Goal: Find specific page/section: Find specific page/section

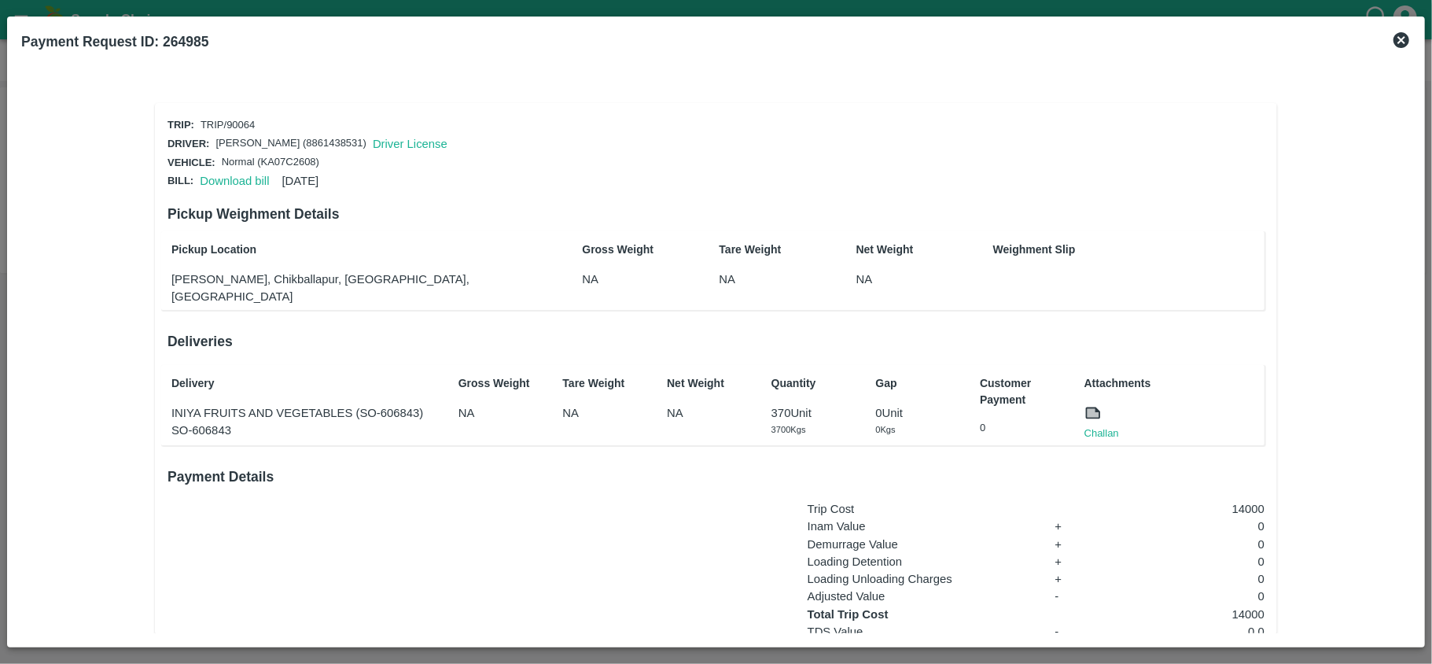
scroll to position [105, 0]
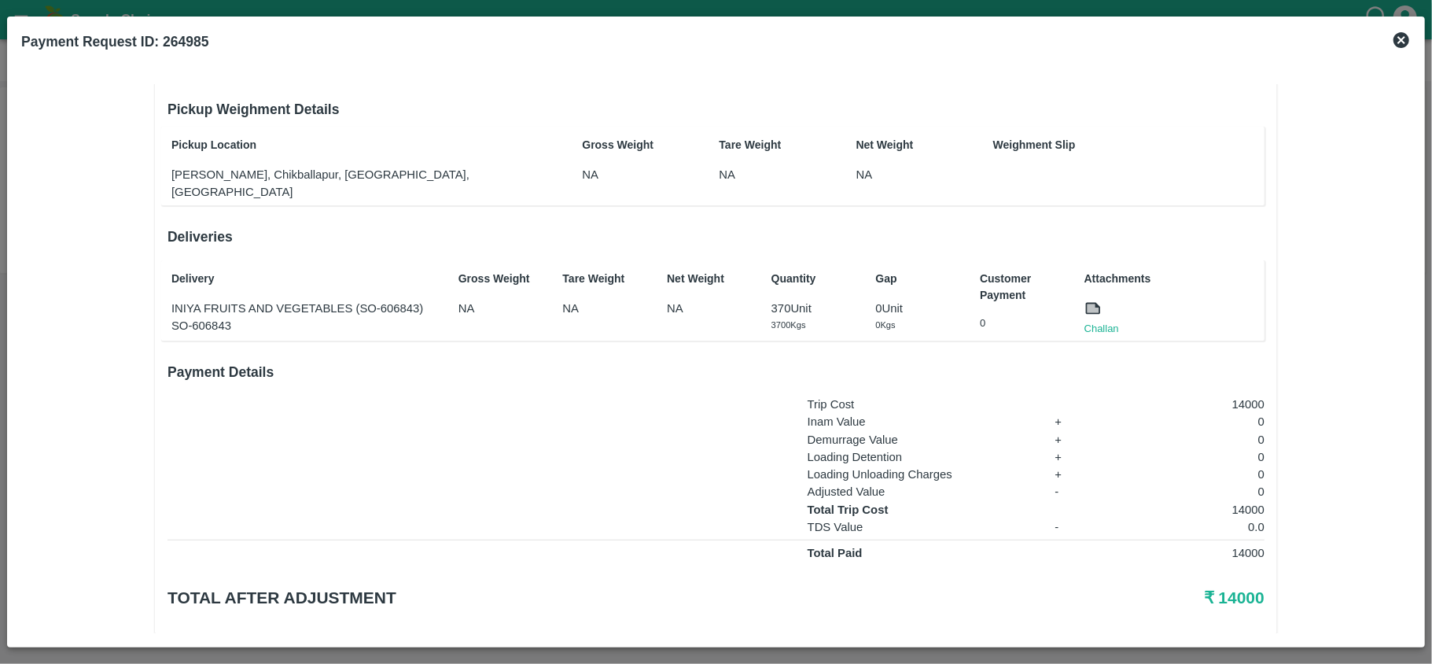
click at [1406, 41] on icon at bounding box center [1401, 40] width 16 height 16
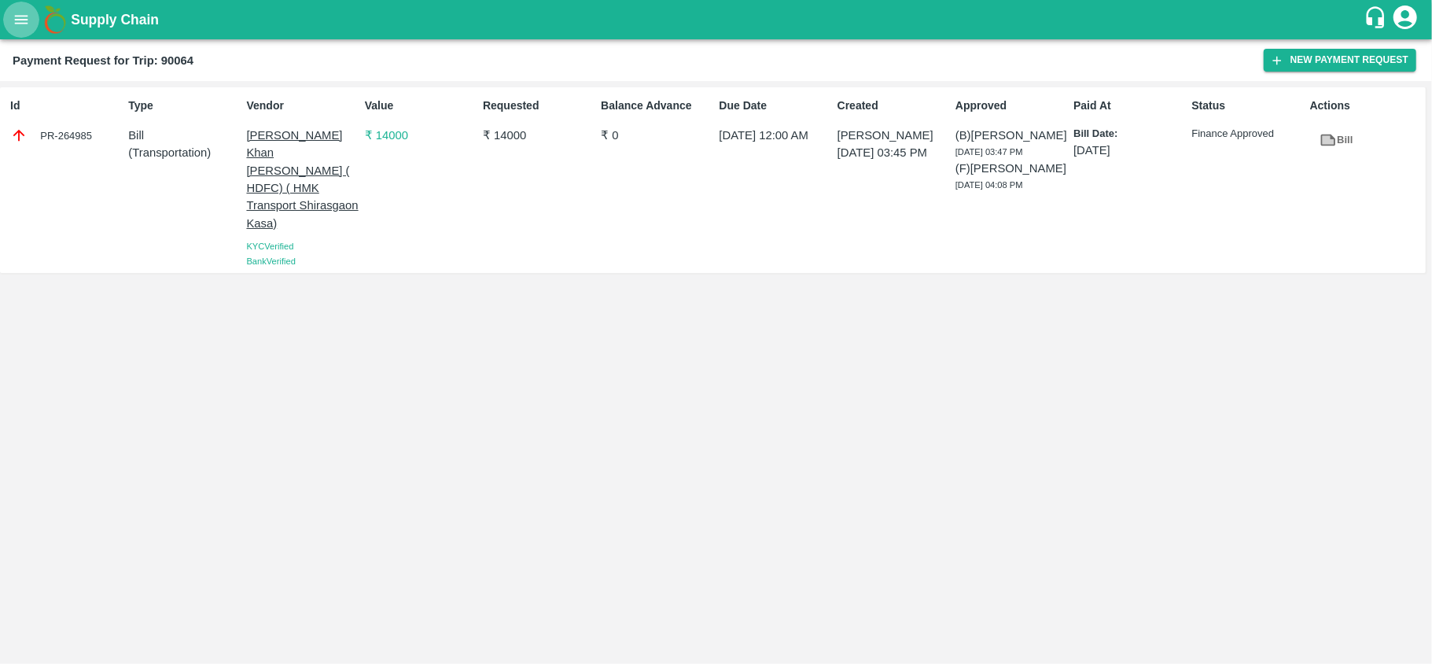
click at [23, 23] on icon "open drawer" at bounding box center [21, 19] width 13 height 9
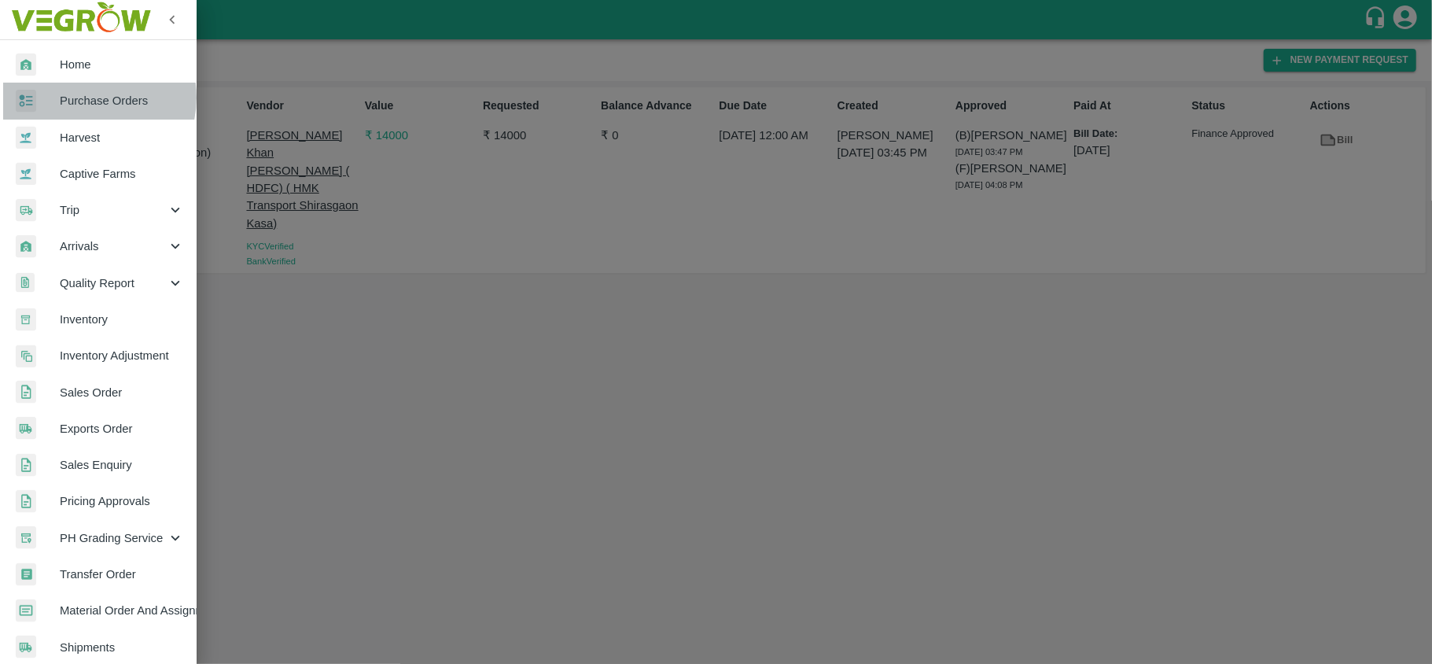
click at [86, 98] on span "Purchase Orders" at bounding box center [122, 100] width 124 height 17
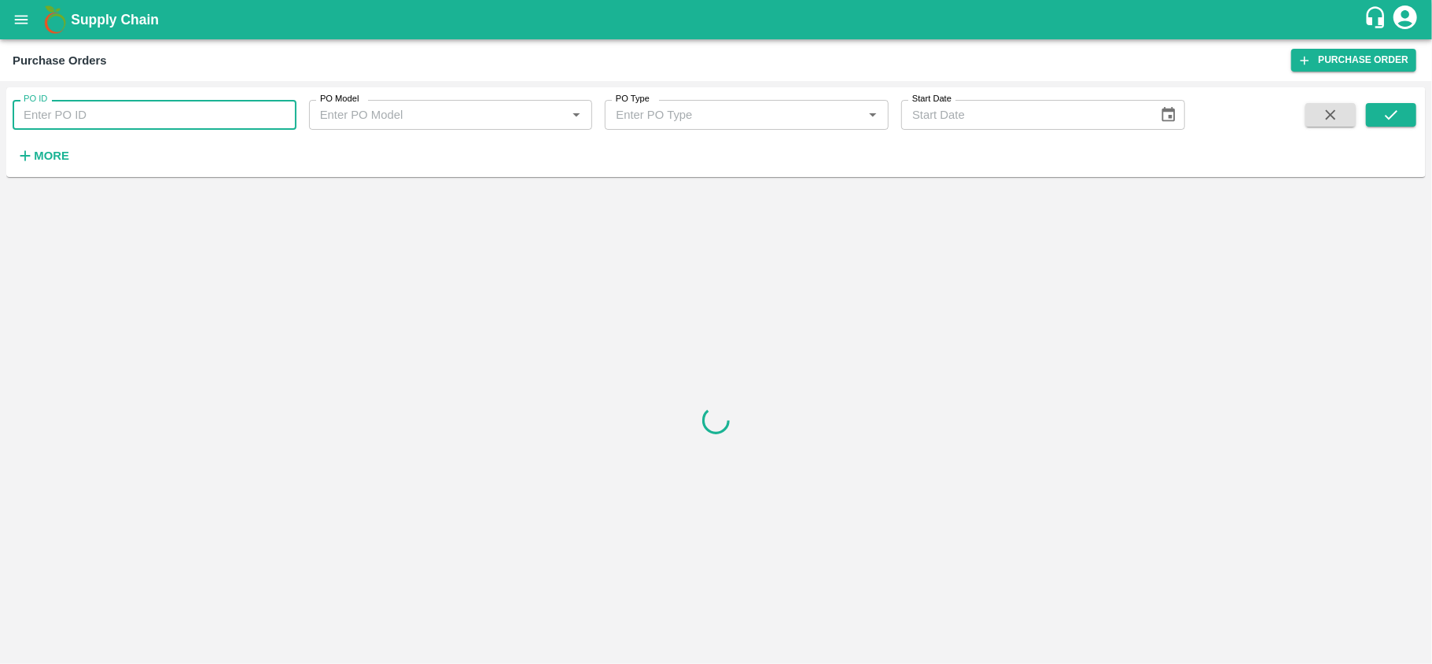
click at [171, 117] on input "PO ID" at bounding box center [155, 115] width 284 height 30
paste input "180536"
type input "180536"
click at [1406, 108] on button "submit" at bounding box center [1391, 115] width 50 height 24
